Goal: Task Accomplishment & Management: Use online tool/utility

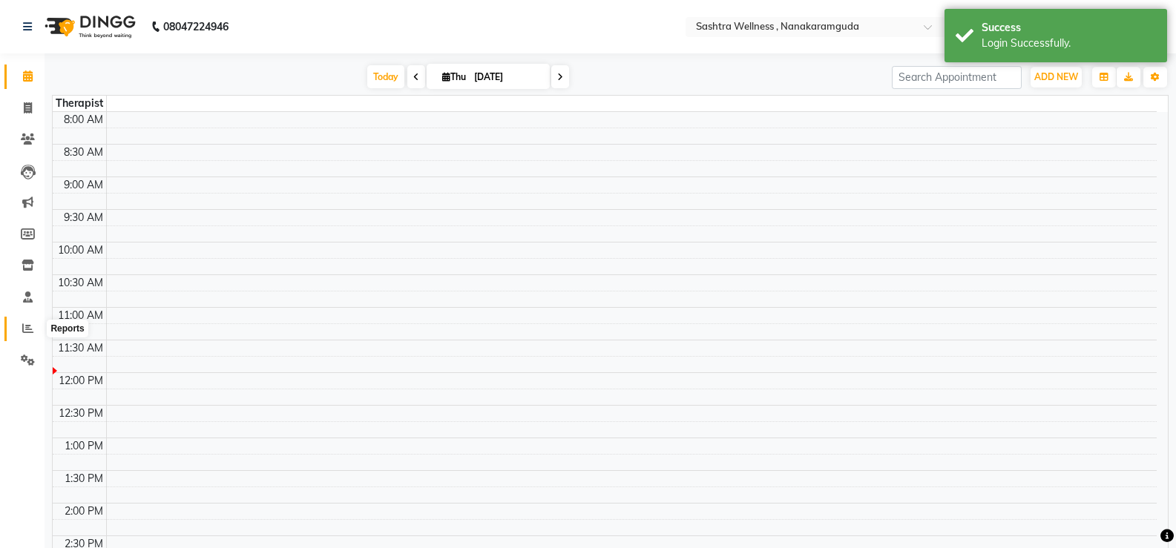
click at [26, 332] on icon at bounding box center [27, 328] width 11 height 11
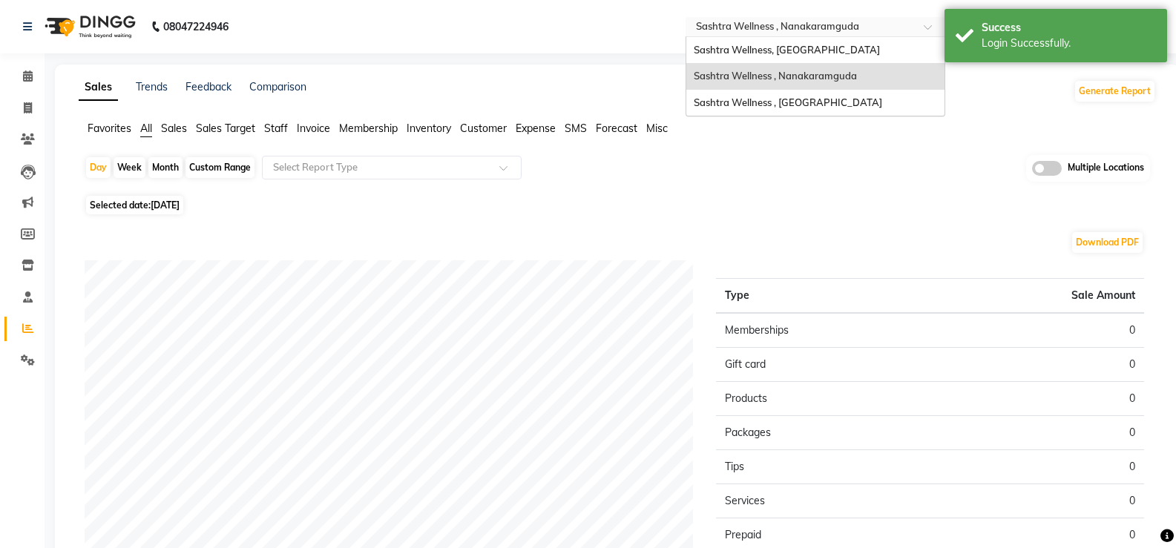
click at [813, 22] on input "text" at bounding box center [800, 28] width 215 height 15
click at [795, 51] on span "Sashtra Wellness, [GEOGRAPHIC_DATA]" at bounding box center [787, 50] width 186 height 12
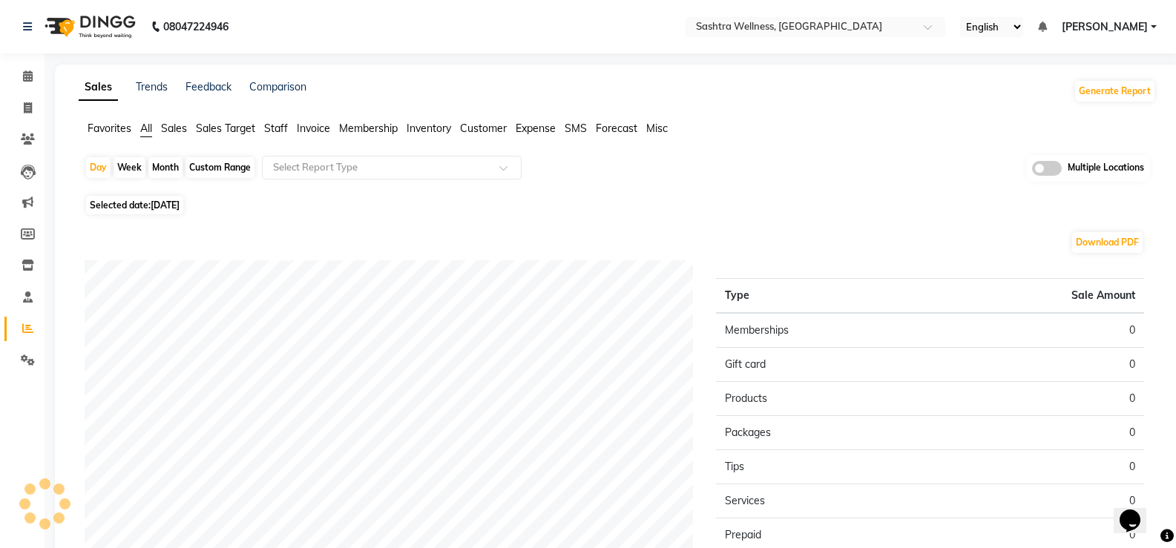
click at [217, 168] on div "Custom Range" at bounding box center [220, 167] width 69 height 21
select select "9"
select select "2025"
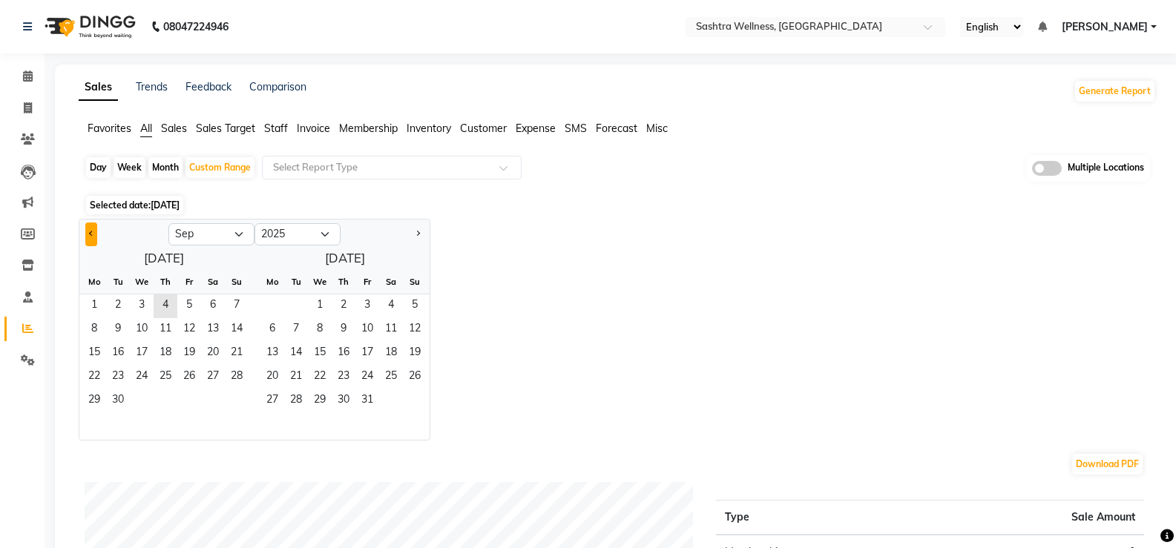
click at [87, 234] on button "Previous month" at bounding box center [91, 235] width 12 height 24
select select "8"
click at [193, 305] on span "1" at bounding box center [189, 307] width 24 height 24
click at [234, 402] on span "31" at bounding box center [237, 402] width 24 height 24
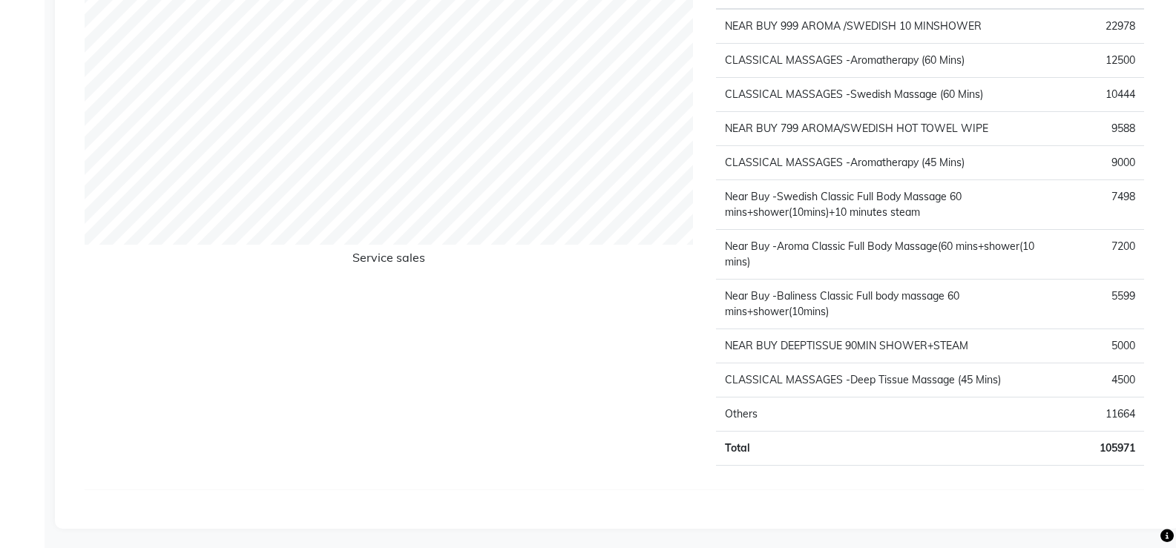
scroll to position [1499, 0]
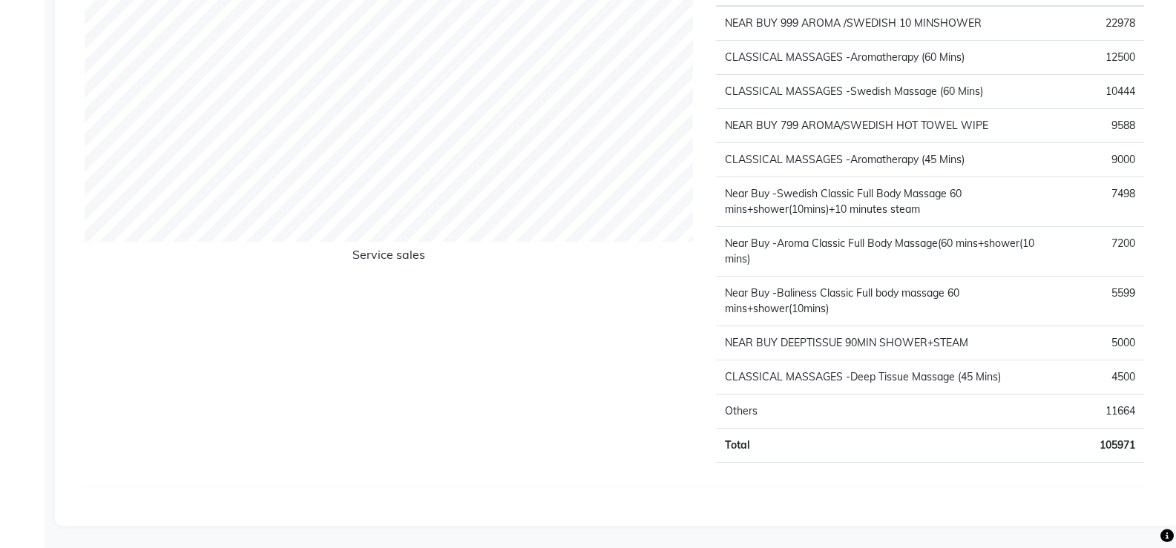
click at [1127, 443] on td "105971" at bounding box center [1107, 446] width 73 height 34
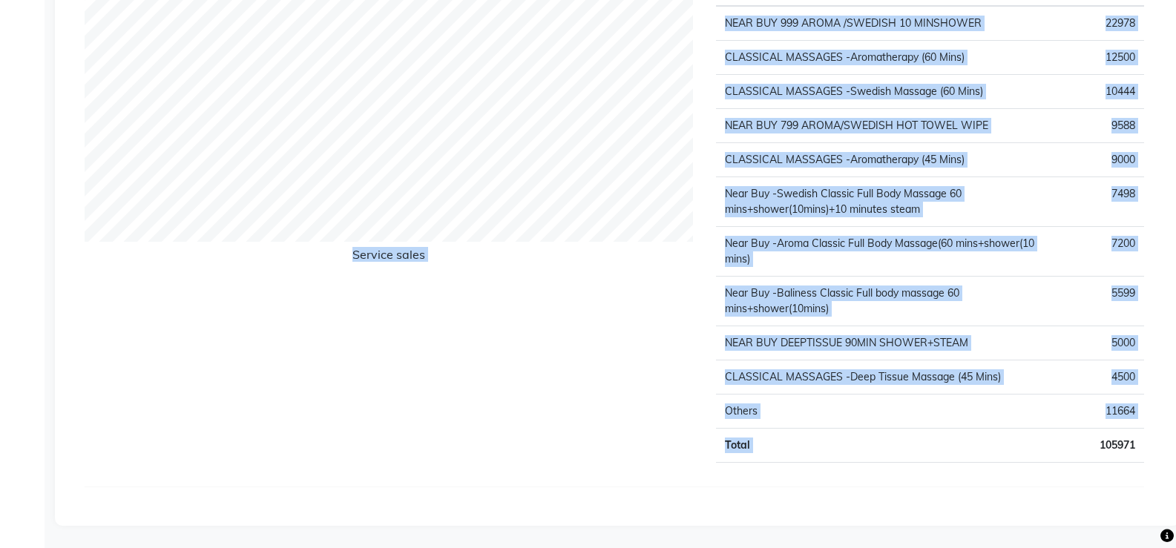
click at [1127, 445] on td "105971" at bounding box center [1107, 446] width 73 height 34
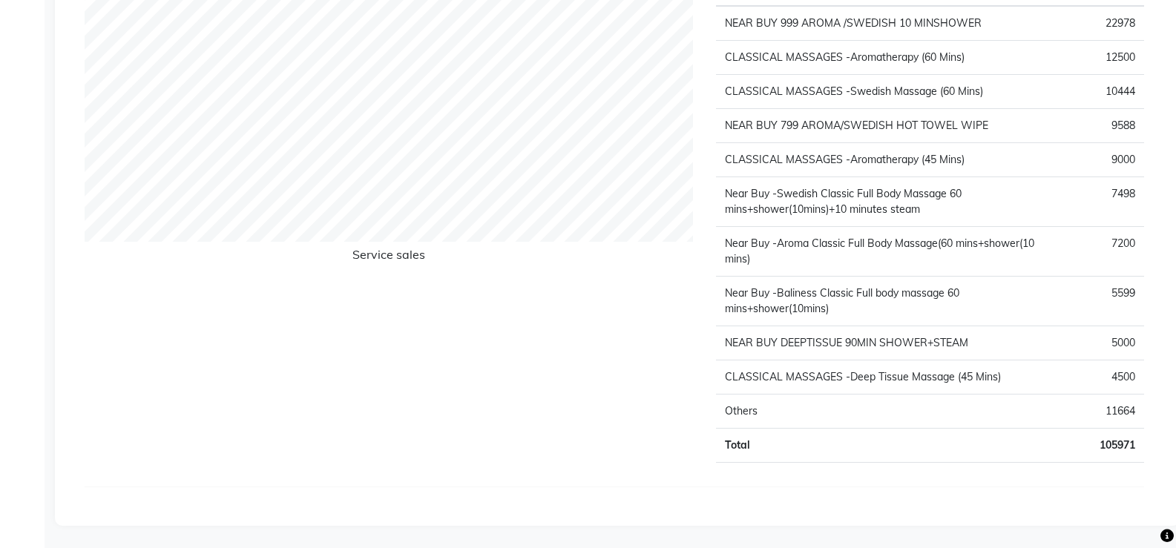
click at [1012, 460] on td "Total" at bounding box center [893, 446] width 355 height 34
click at [825, 379] on td "CLASSICAL MASSAGES -Deep Tissue Massage (45 Mins)" at bounding box center [893, 378] width 355 height 34
click at [824, 379] on td "CLASSICAL MASSAGES -Deep Tissue Massage (45 Mins)" at bounding box center [893, 378] width 355 height 34
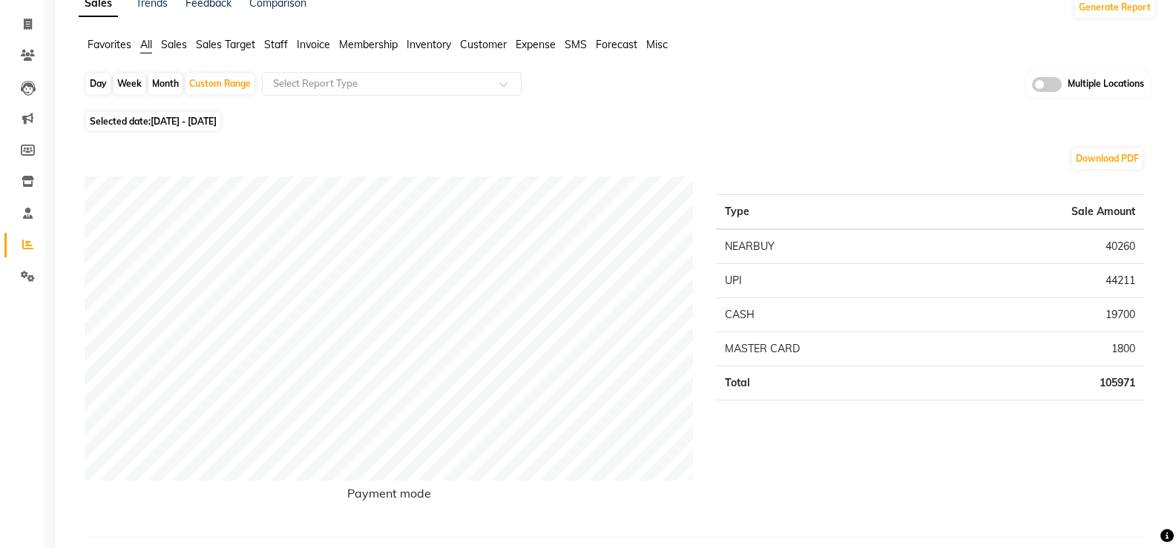
scroll to position [0, 0]
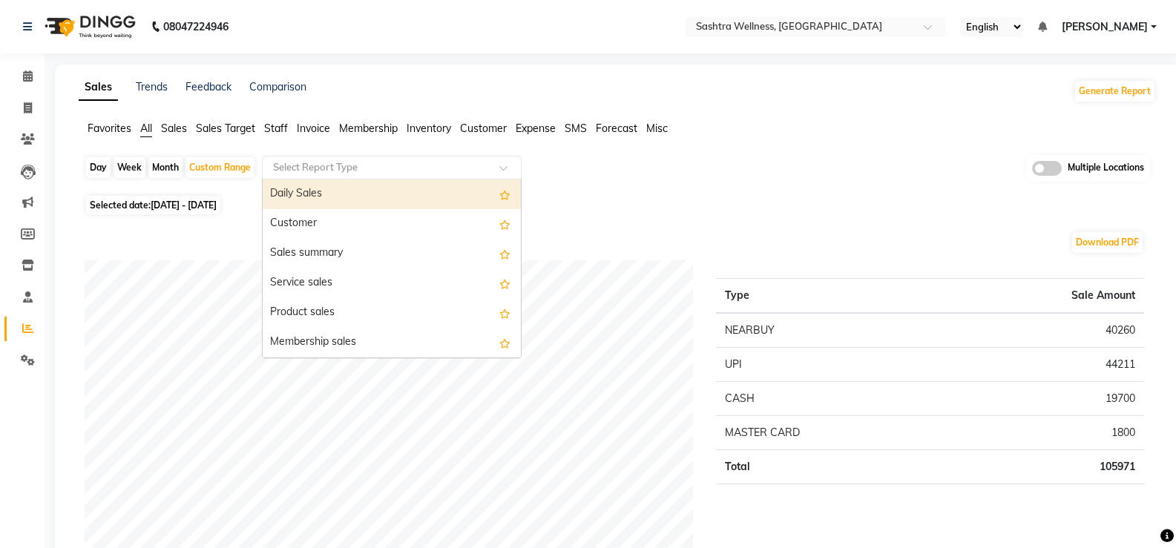
click at [318, 177] on div "Select Report Type" at bounding box center [392, 168] width 260 height 24
click at [322, 127] on span "Invoice" at bounding box center [313, 128] width 33 height 13
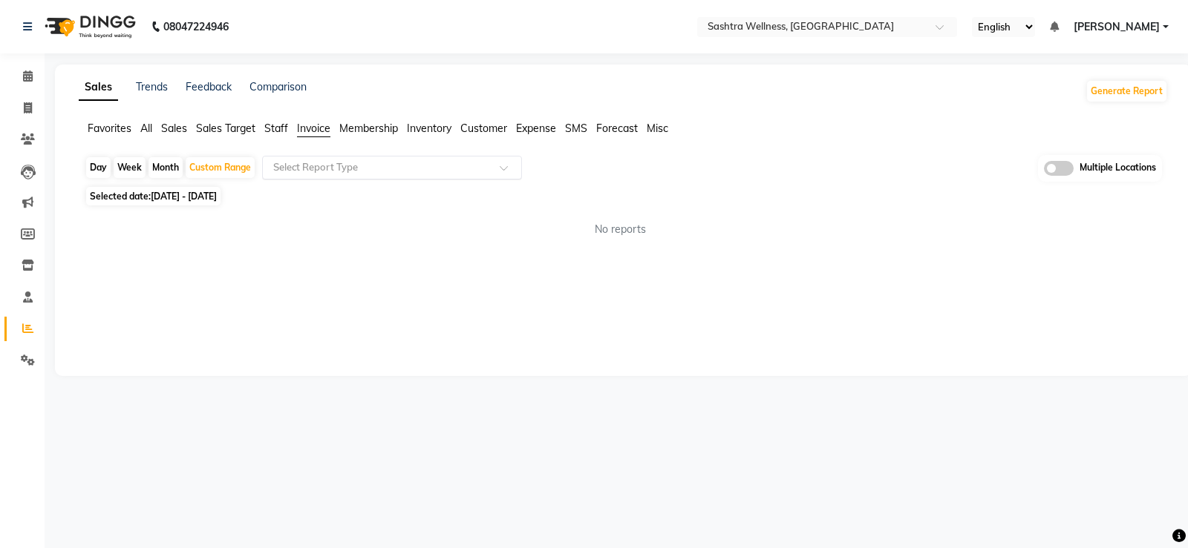
click at [337, 170] on input "text" at bounding box center [377, 167] width 214 height 15
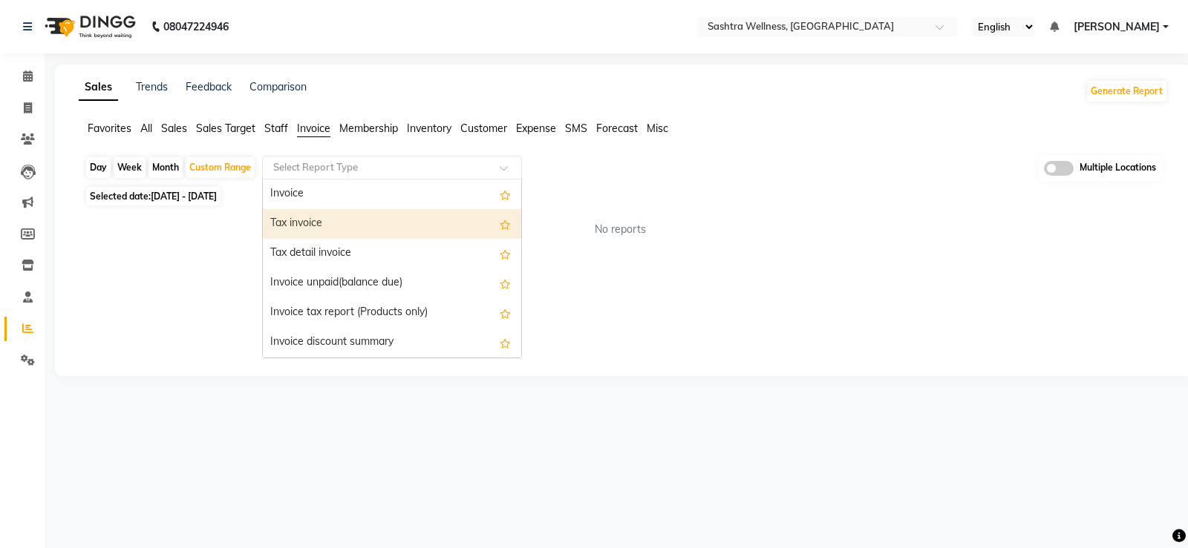
click at [325, 230] on div "Tax invoice" at bounding box center [392, 224] width 258 height 30
select select "full_report"
select select "csv"
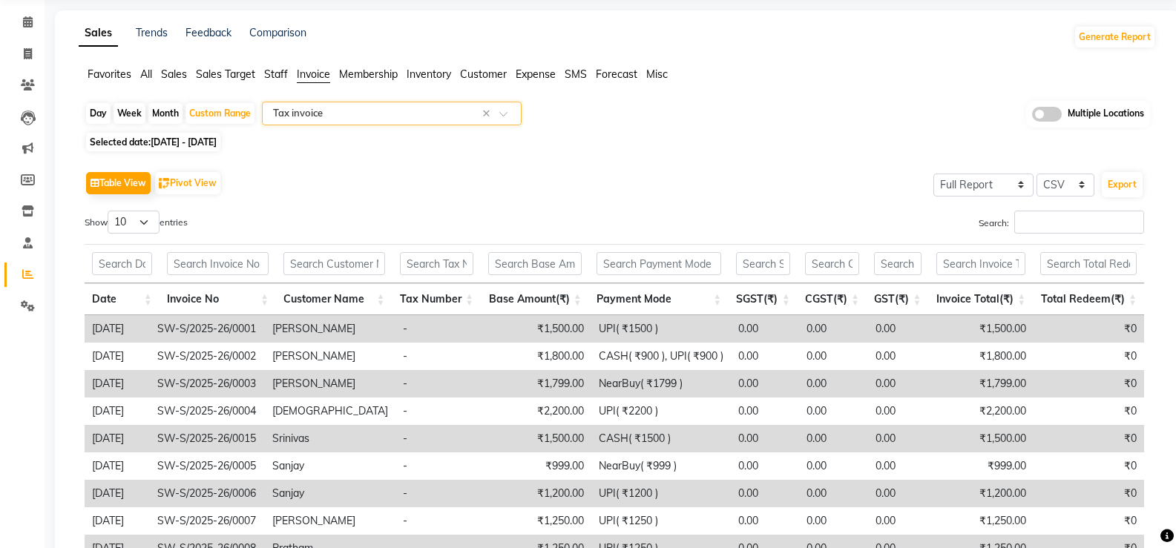
scroll to position [219, 0]
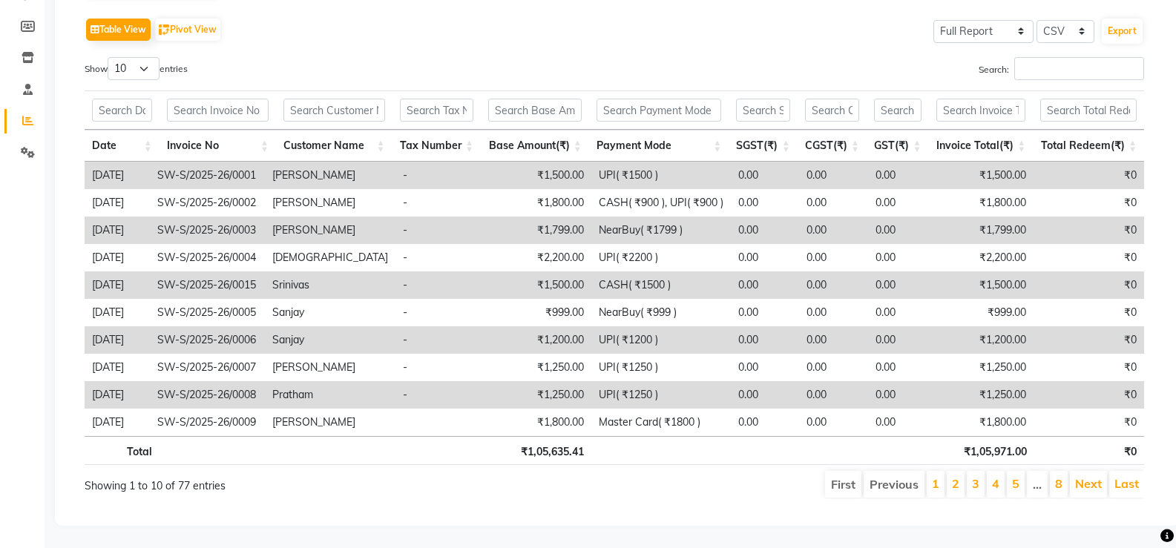
click at [1142, 478] on li "Last" at bounding box center [1127, 484] width 35 height 27
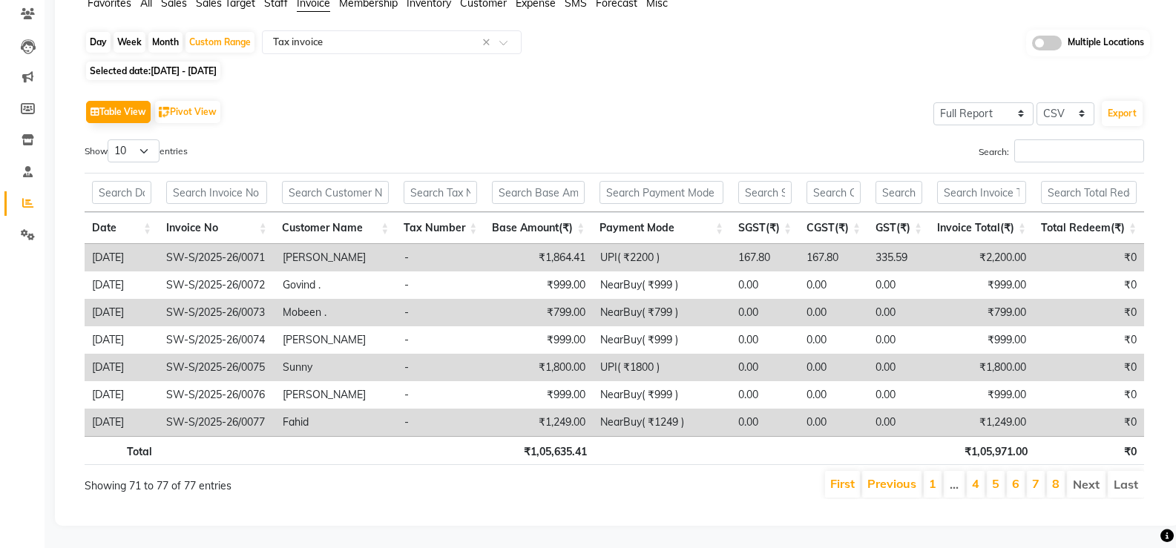
click at [569, 442] on th "₹1,05,635.41" at bounding box center [541, 450] width 108 height 29
click at [983, 445] on th "₹1,05,971.00" at bounding box center [983, 450] width 103 height 29
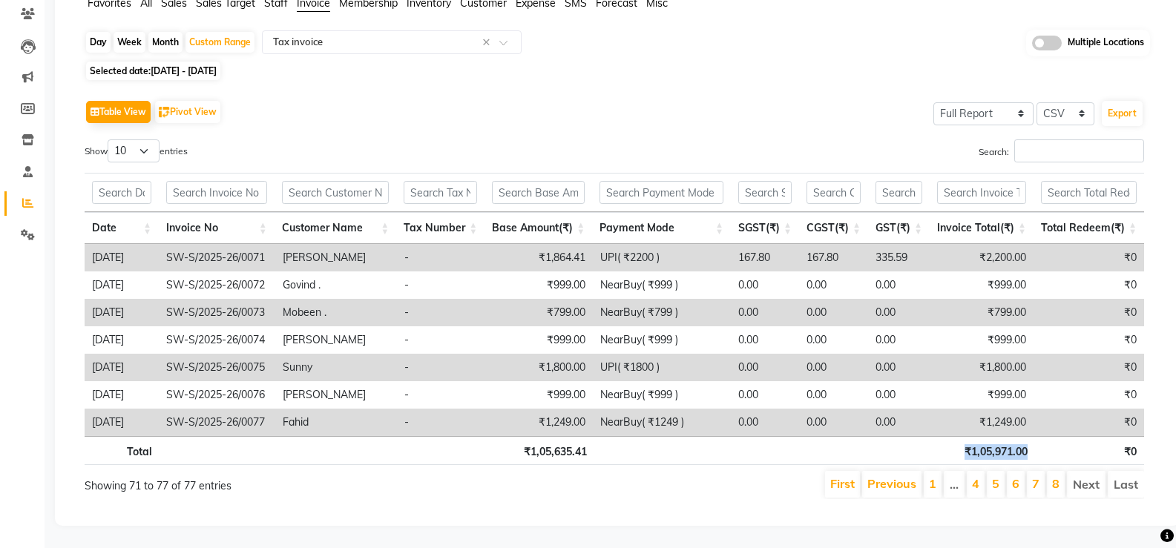
click at [983, 445] on th "₹1,05,971.00" at bounding box center [983, 450] width 103 height 29
click at [736, 436] on th at bounding box center [768, 450] width 68 height 29
click at [543, 443] on th "₹1,05,635.41" at bounding box center [541, 450] width 108 height 29
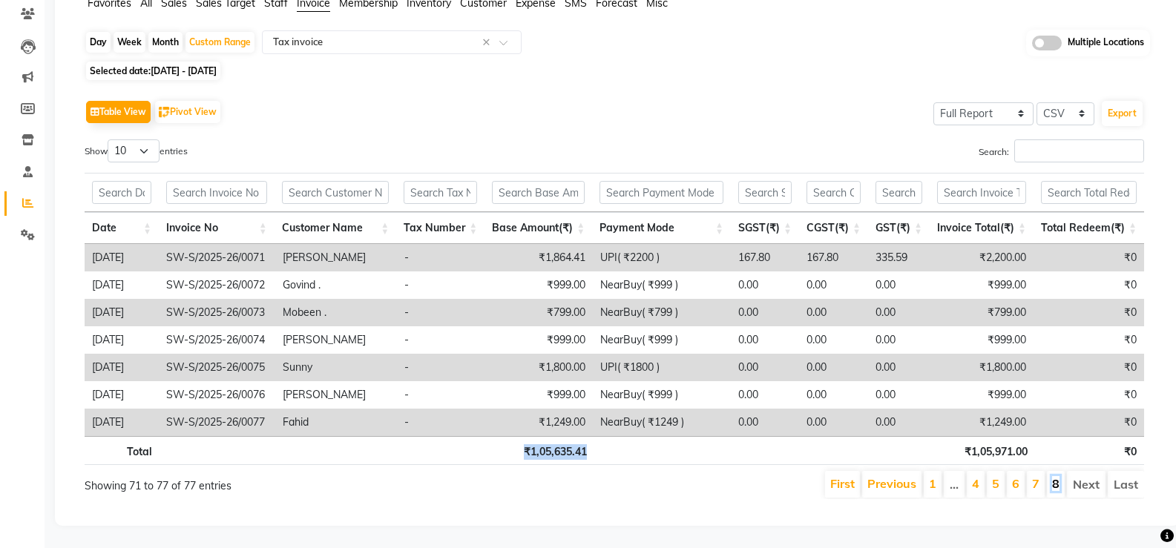
click at [1053, 476] on link "8" at bounding box center [1055, 483] width 7 height 15
click at [1038, 476] on link "7" at bounding box center [1035, 483] width 7 height 15
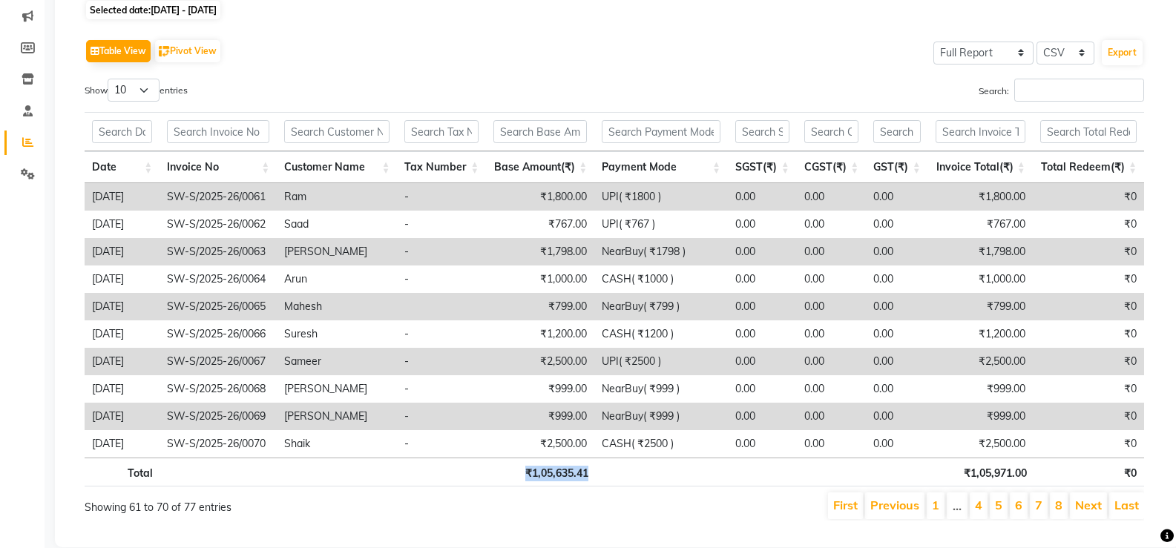
scroll to position [219, 0]
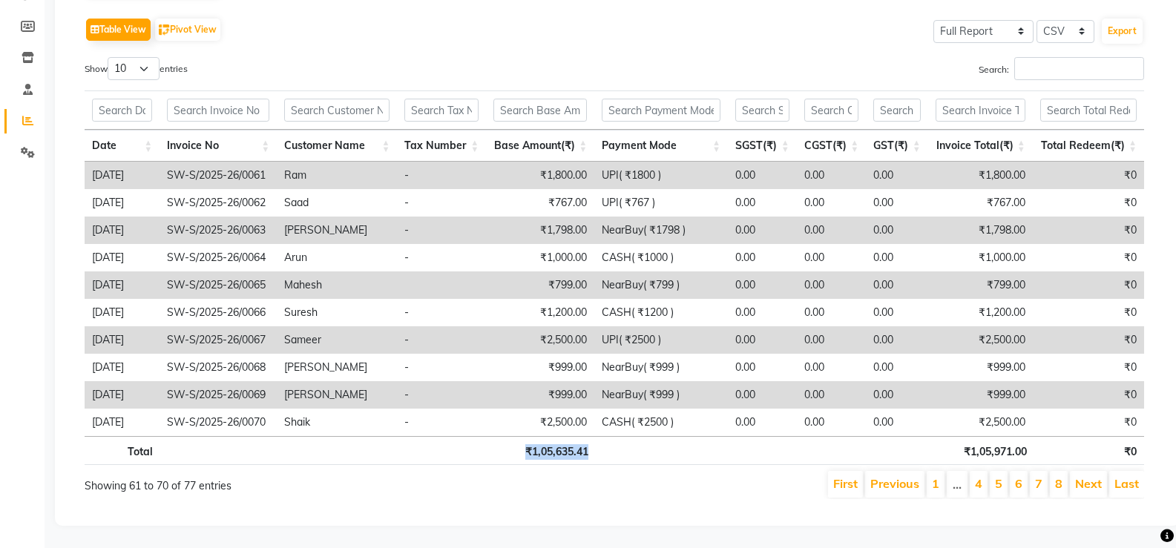
click at [1015, 471] on li "6" at bounding box center [1019, 484] width 18 height 27
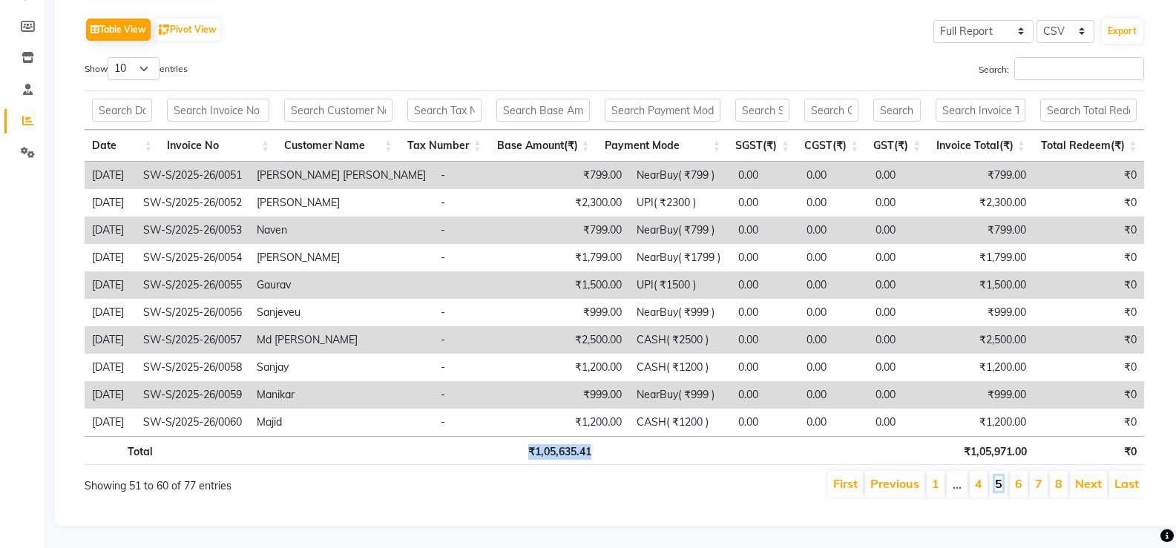
click at [999, 476] on link "5" at bounding box center [998, 483] width 7 height 15
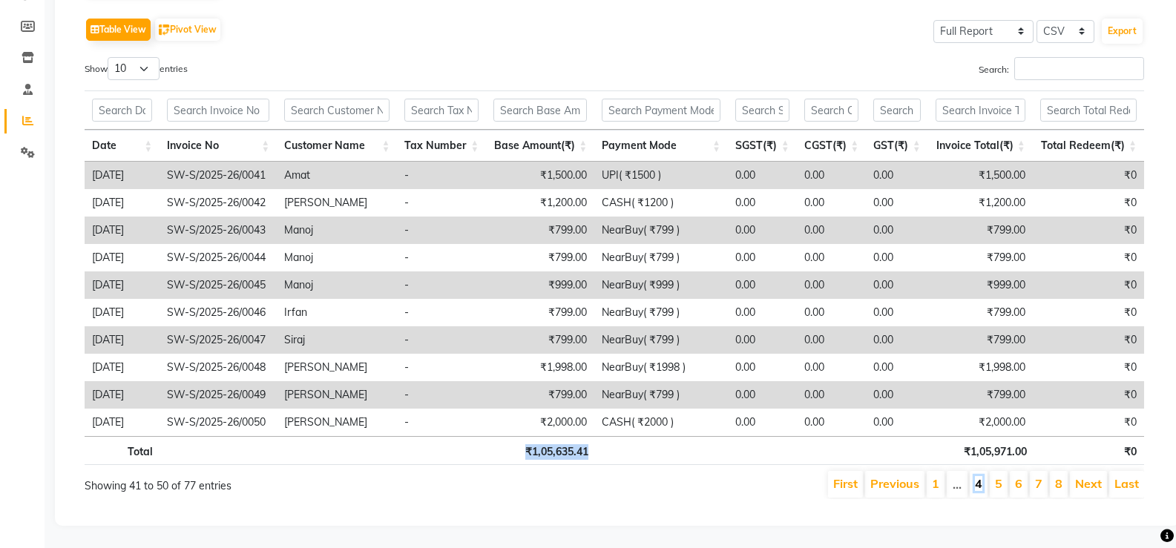
click at [981, 477] on link "4" at bounding box center [978, 483] width 7 height 15
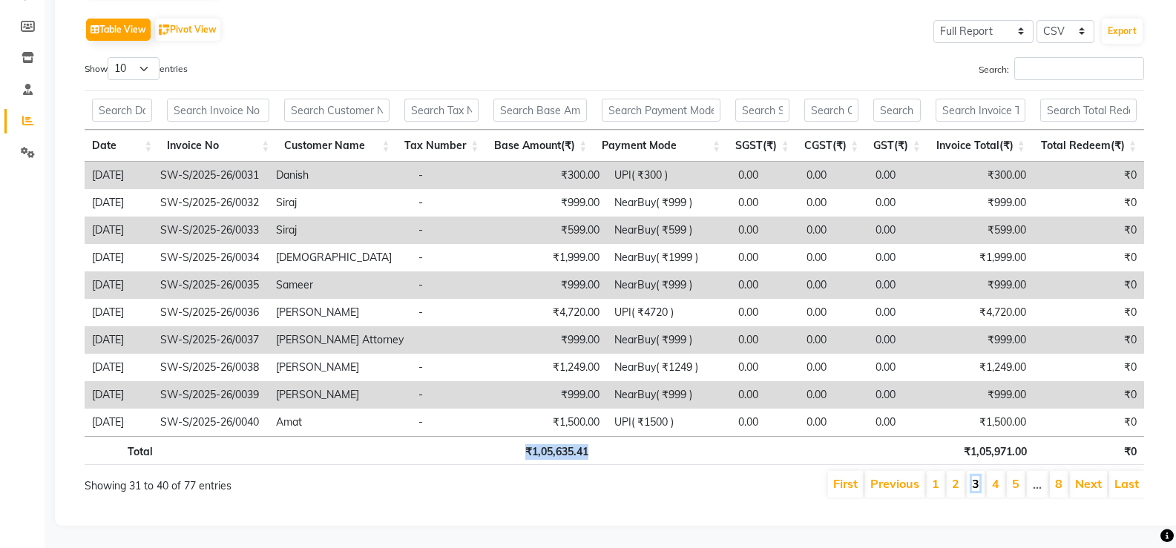
click at [975, 476] on link "3" at bounding box center [975, 483] width 7 height 15
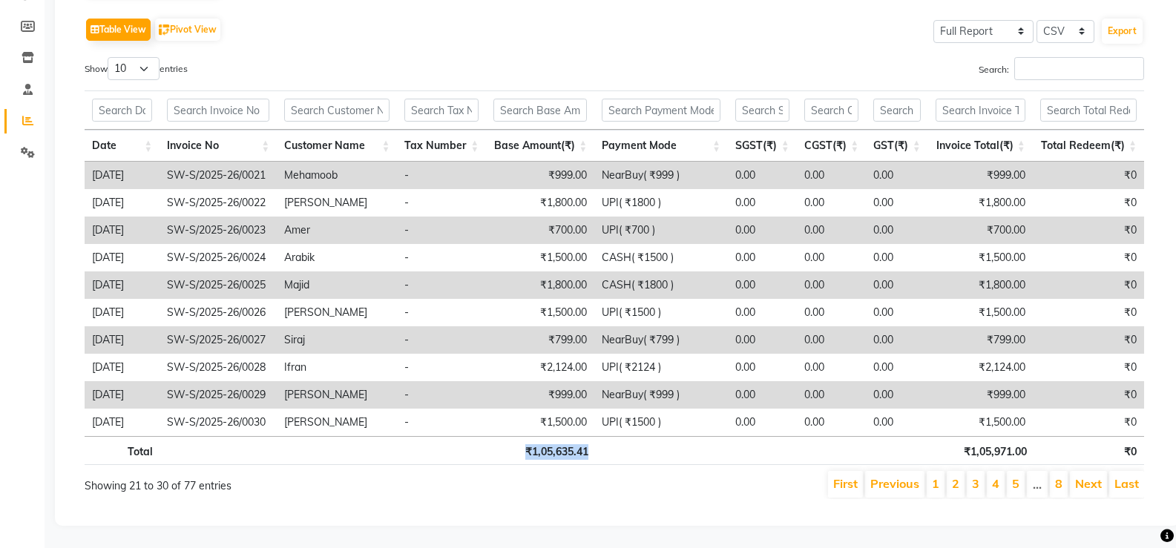
click at [962, 475] on li "2" at bounding box center [956, 484] width 18 height 27
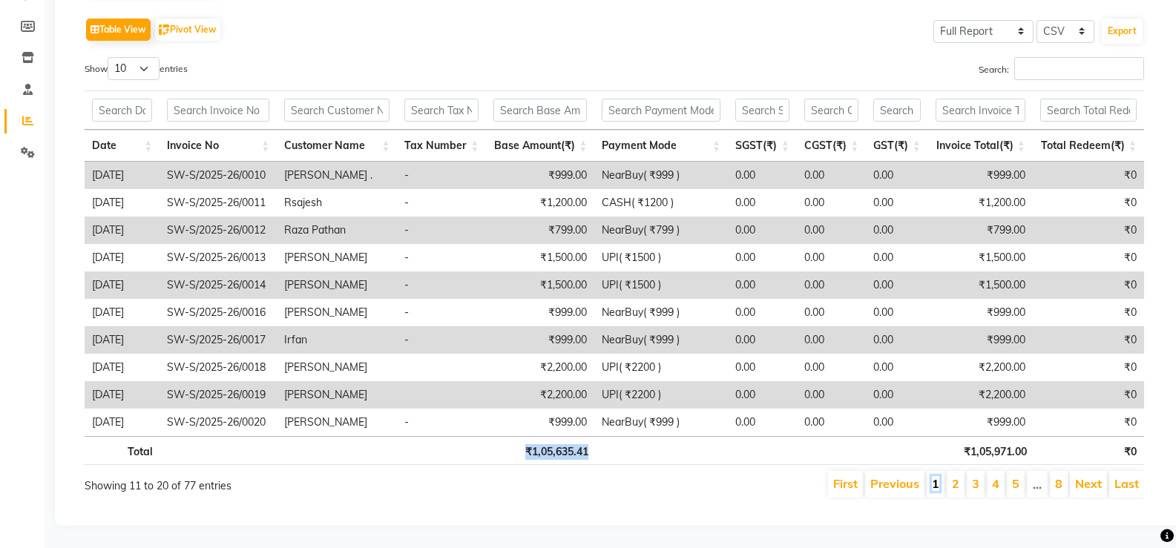
click at [940, 476] on link "1" at bounding box center [935, 483] width 7 height 15
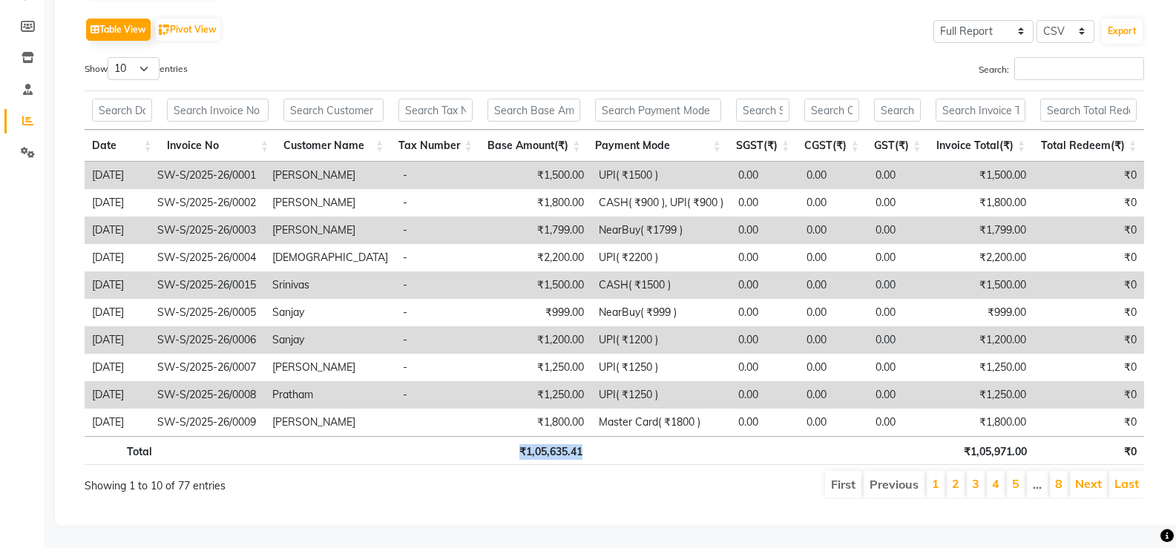
click at [953, 475] on li "2" at bounding box center [956, 484] width 18 height 27
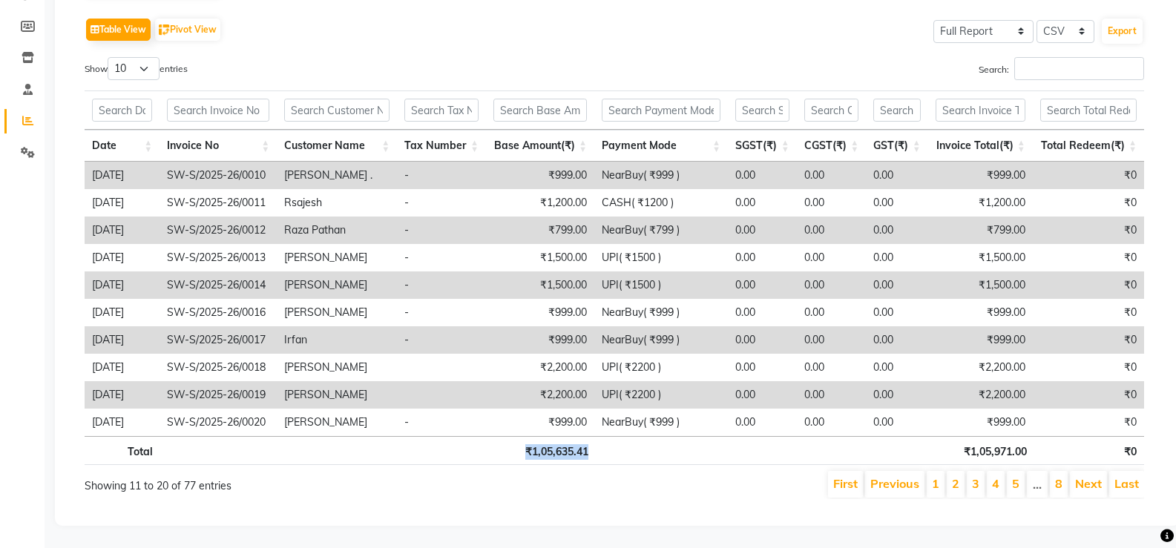
click at [970, 478] on li "3" at bounding box center [976, 484] width 18 height 27
click at [992, 471] on li "4" at bounding box center [996, 484] width 18 height 27
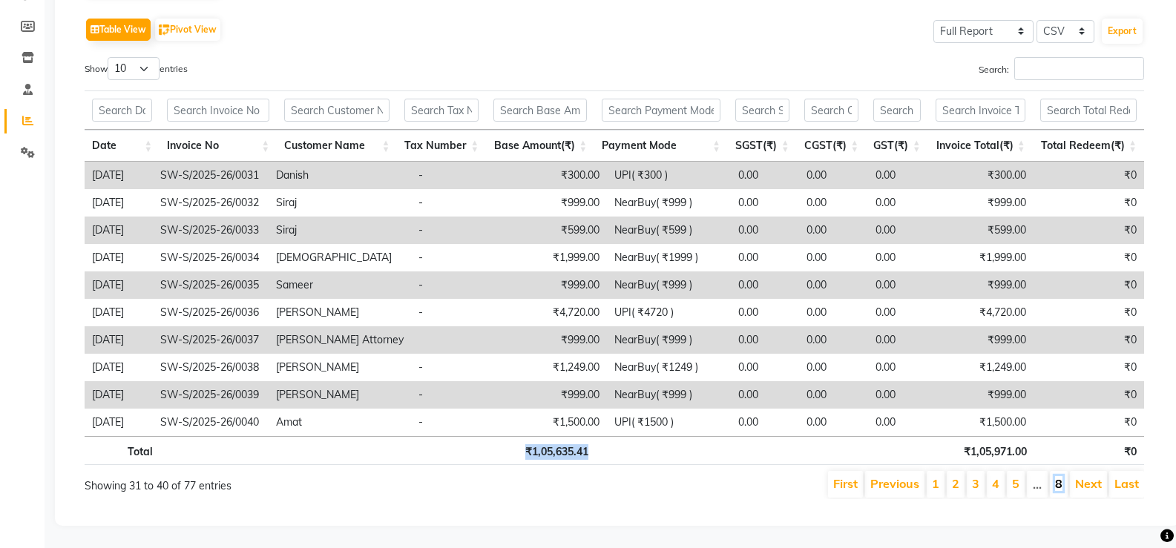
click at [1055, 477] on link "8" at bounding box center [1058, 483] width 7 height 15
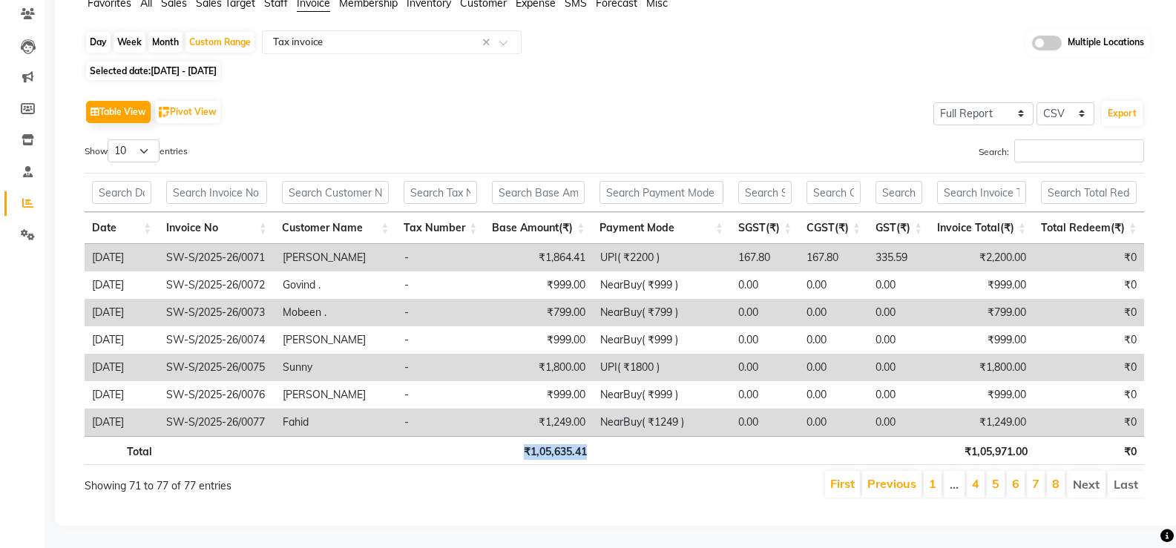
click at [672, 453] on th at bounding box center [665, 450] width 140 height 29
click at [1062, 474] on li "8" at bounding box center [1056, 484] width 18 height 27
click at [1056, 476] on link "8" at bounding box center [1055, 483] width 7 height 15
click at [362, 140] on div "Show 10 25 50 100 entries" at bounding box center [344, 154] width 519 height 29
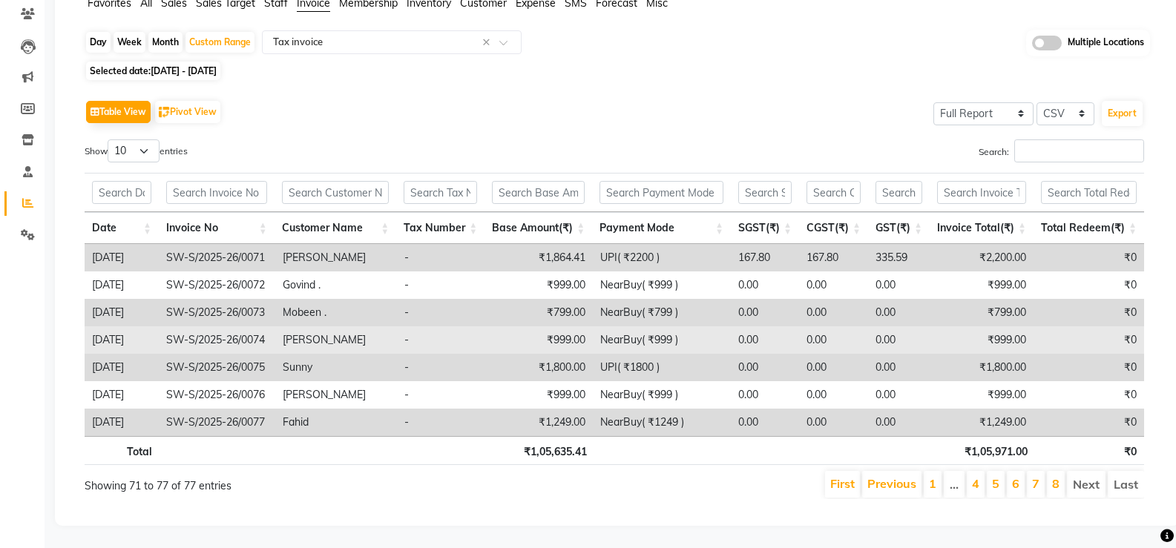
click at [423, 327] on td "-" at bounding box center [441, 340] width 88 height 27
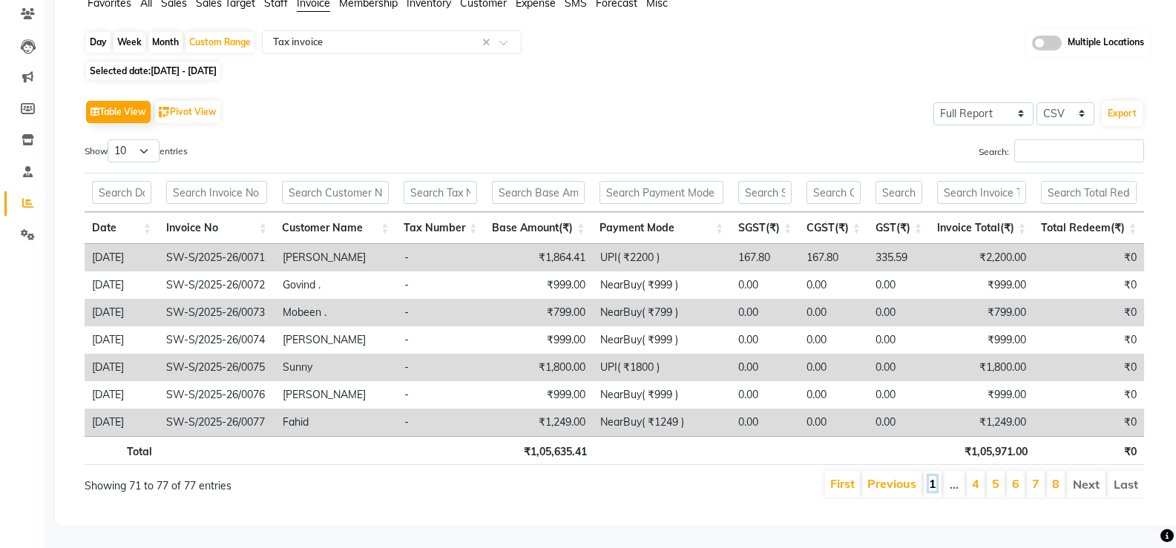
click at [933, 478] on link "1" at bounding box center [932, 483] width 7 height 15
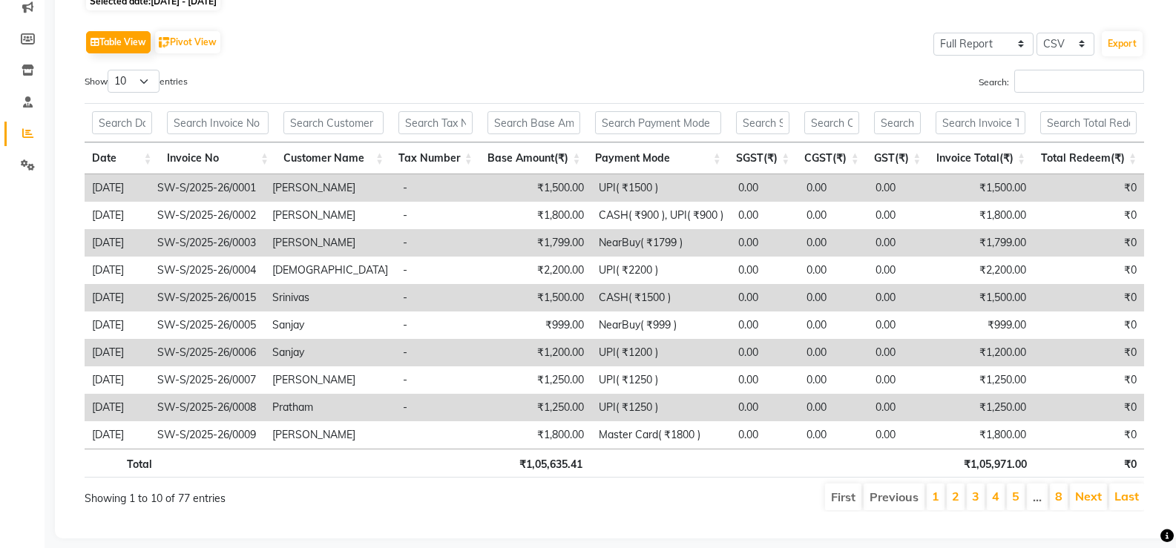
scroll to position [219, 0]
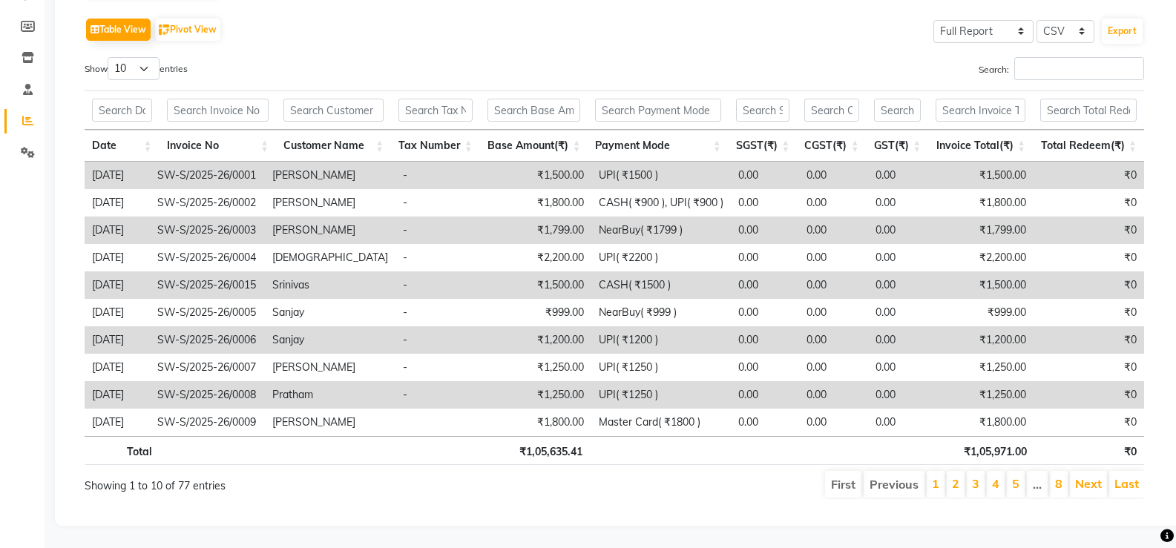
click at [1055, 477] on li "8" at bounding box center [1059, 484] width 18 height 27
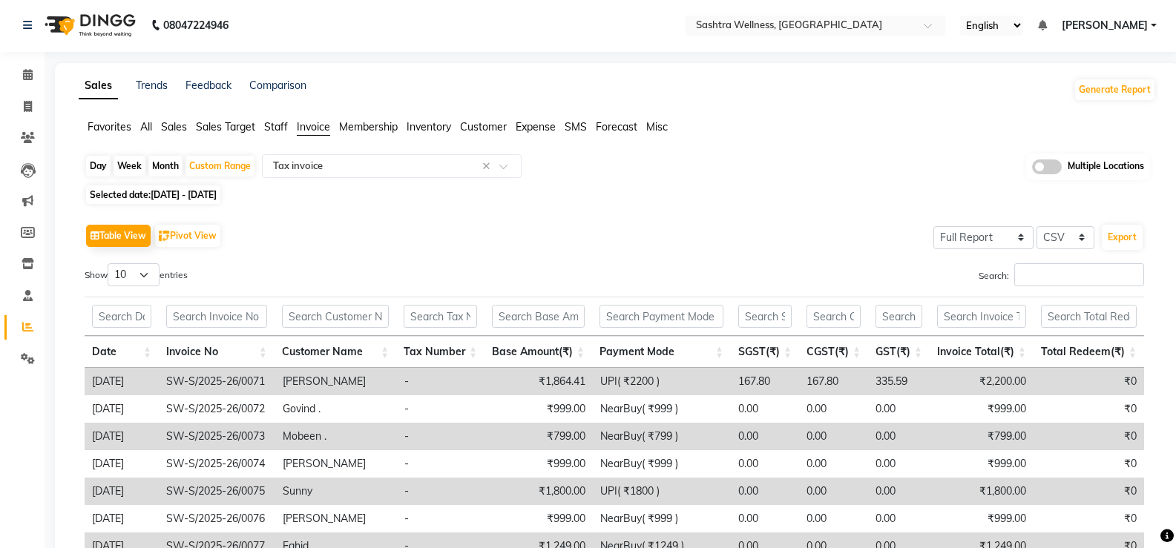
scroll to position [0, 0]
